Goal: Transaction & Acquisition: Download file/media

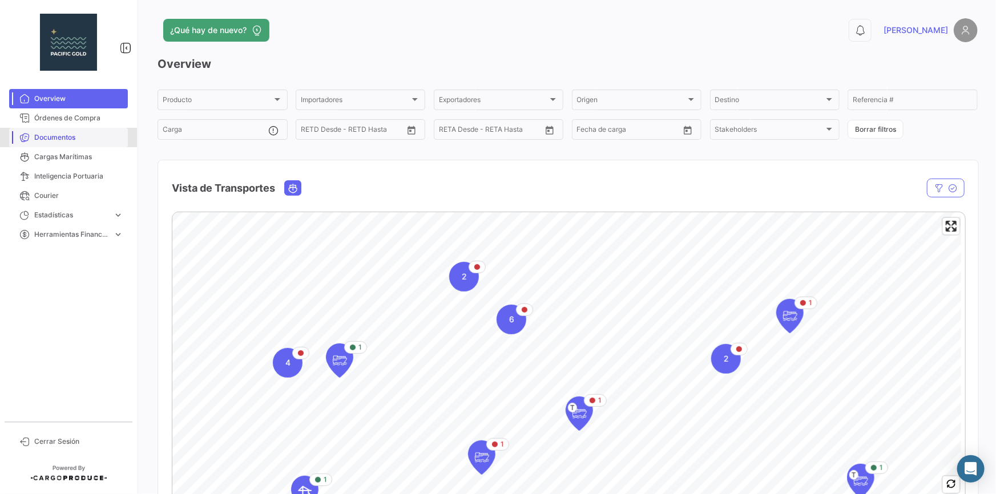
click at [57, 138] on span "Documentos" at bounding box center [78, 137] width 89 height 10
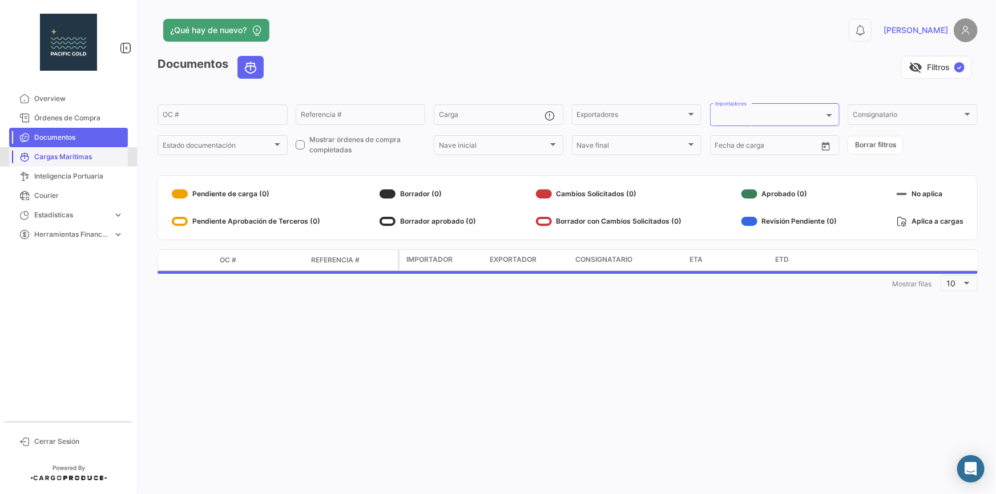
click at [57, 153] on span "Cargas Marítimas" at bounding box center [78, 157] width 89 height 10
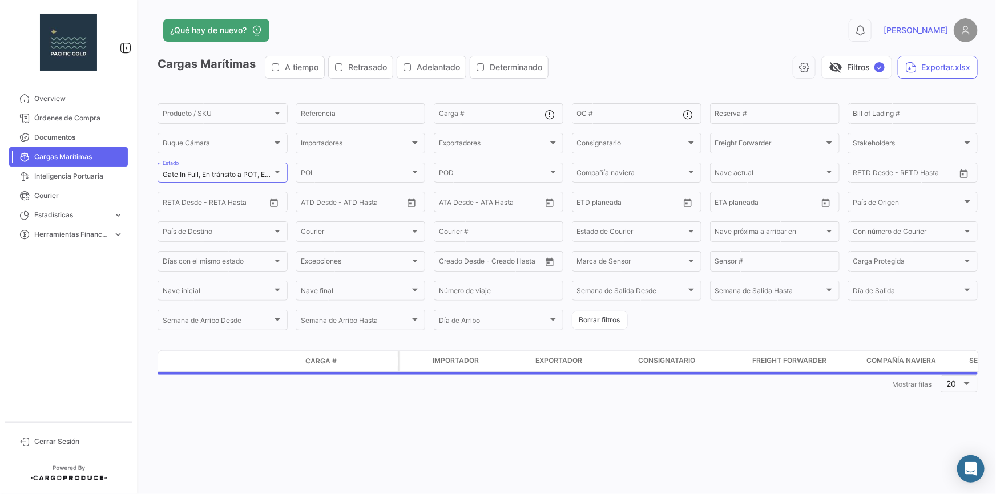
click at [942, 81] on div "Cargas Marítimas A tiempo Retrasado Adelantado Determinando visibility_off Filt…" at bounding box center [568, 72] width 820 height 32
click at [944, 73] on button "Exportar.xlsx" at bounding box center [938, 67] width 80 height 23
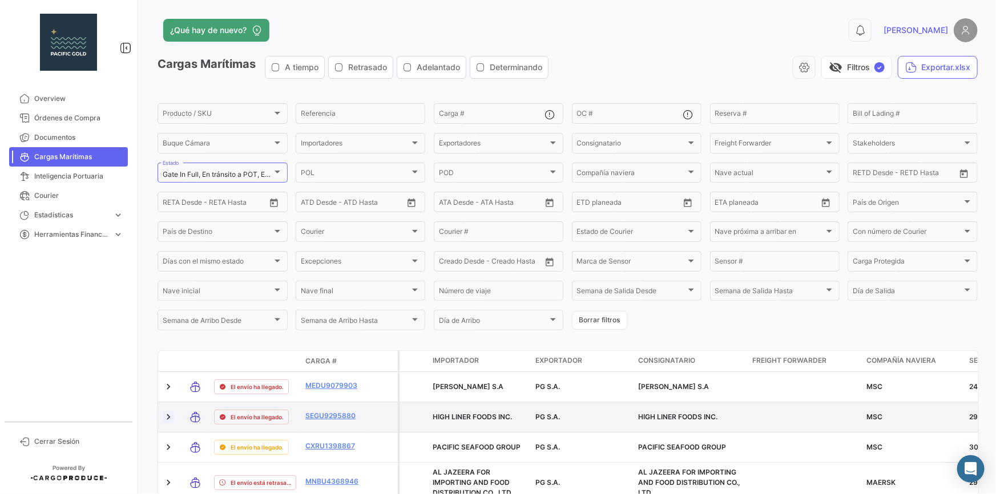
click at [167, 420] on link at bounding box center [168, 417] width 11 height 11
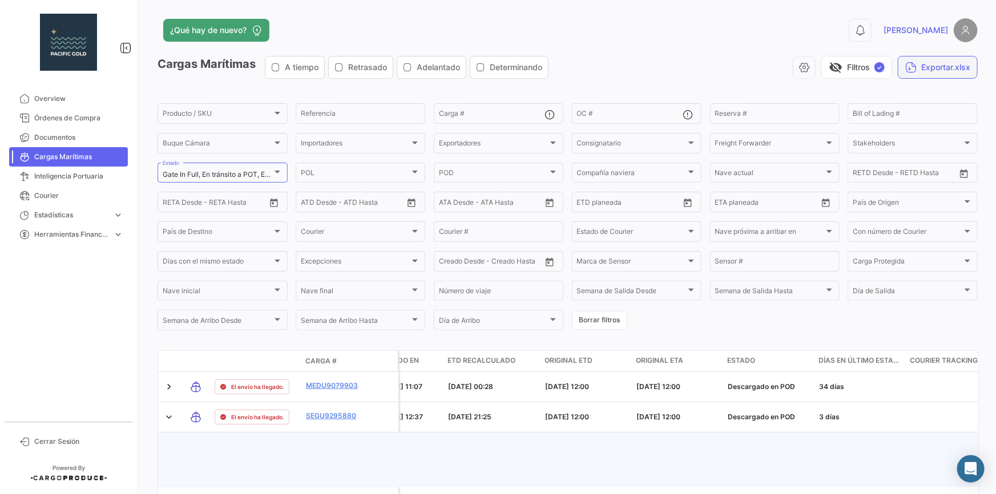
click at [938, 74] on button "Exportar.xlsx" at bounding box center [938, 67] width 80 height 23
